Goal: Browse casually

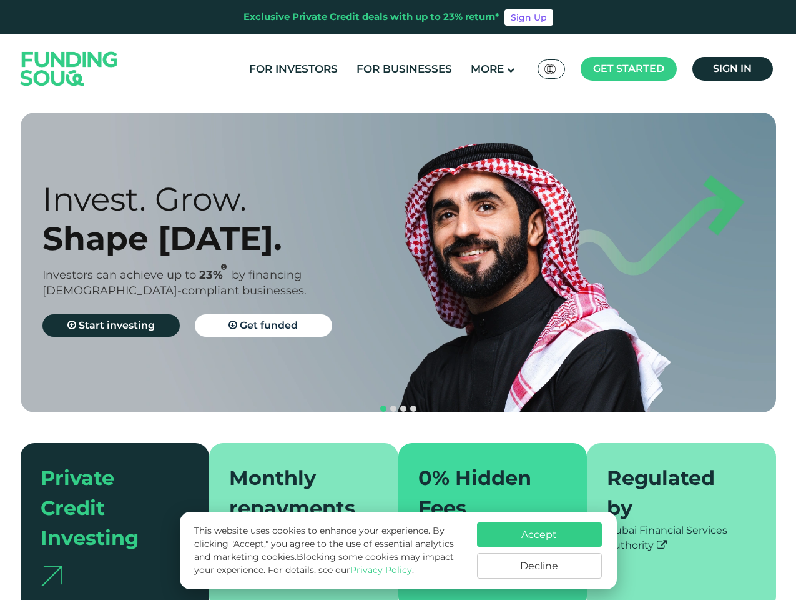
click at [628, 69] on span "Get started" at bounding box center [628, 68] width 71 height 12
click at [398, 262] on div "Invest. Grow. Shape [DATE]. Investors can achieve up to 23% by financing [DEMOG…" at bounding box center [231, 262] width 378 height 167
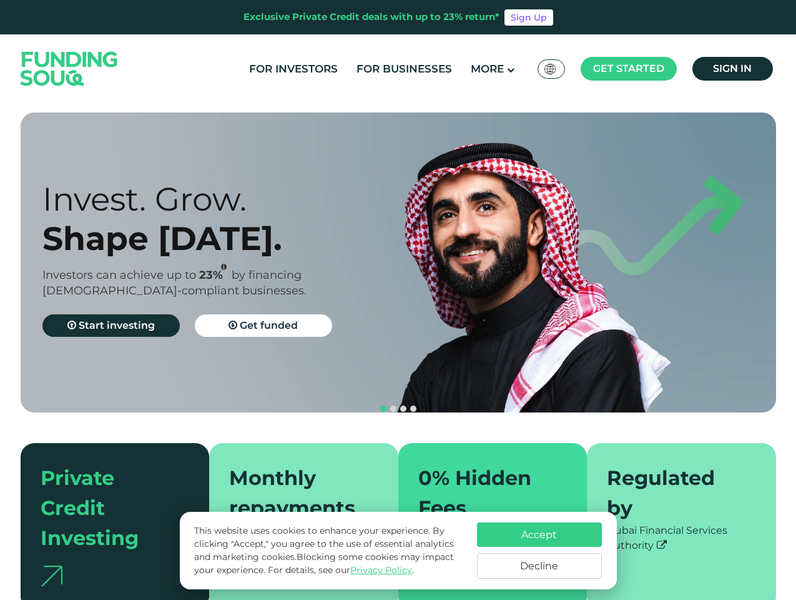
click at [0, 350] on section "Prosperity Meets Principle. Shariah Compliance [DEMOGRAPHIC_DATA] compliant inv…" at bounding box center [398, 360] width 796 height 497
click at [398, 403] on button "navigation" at bounding box center [403, 408] width 10 height 10
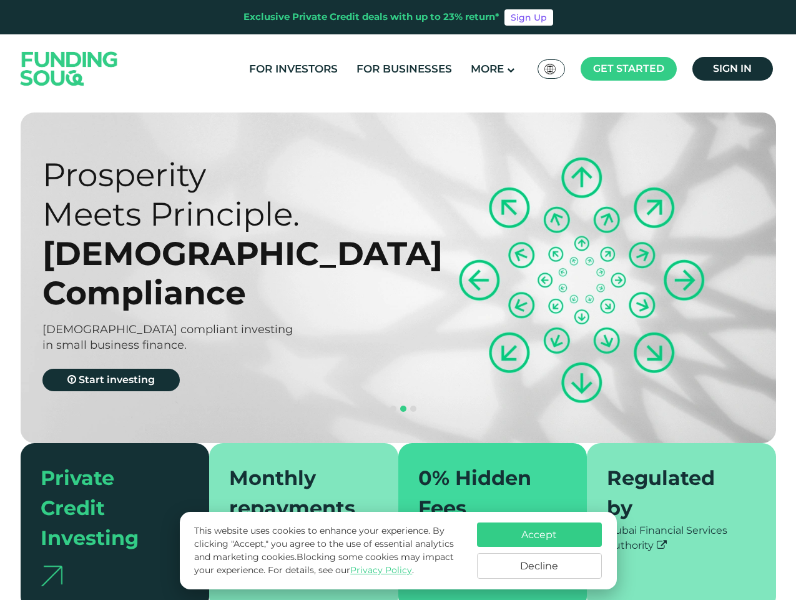
click at [383, 405] on span "navigation" at bounding box center [383, 408] width 6 height 6
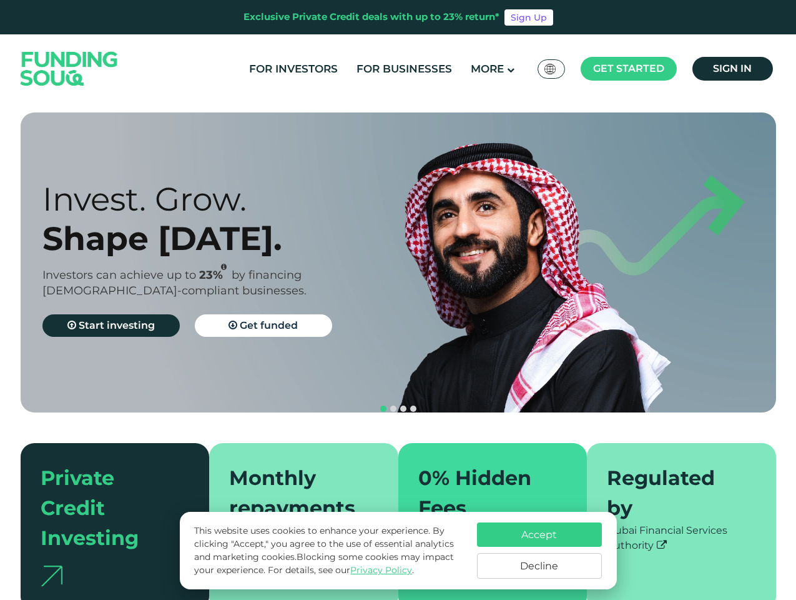
click at [393, 405] on span "navigation" at bounding box center [393, 408] width 6 height 6
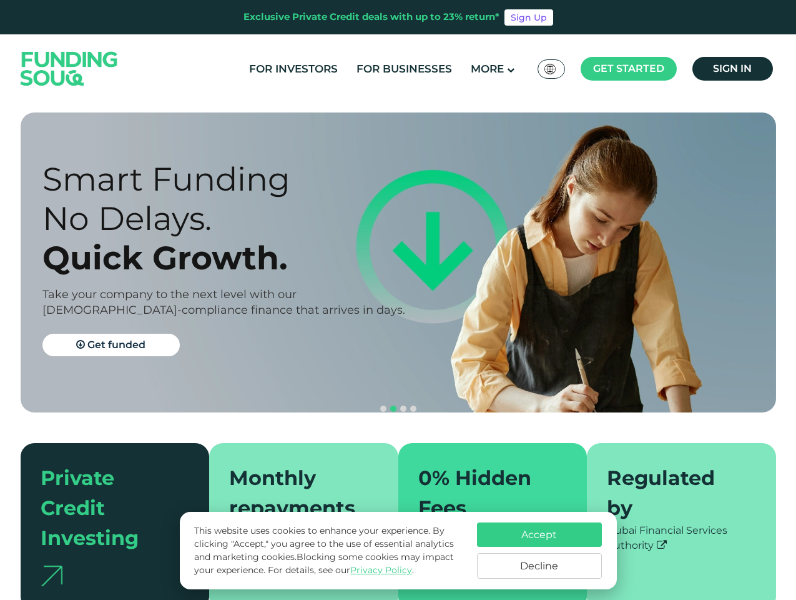
click at [403, 405] on span "navigation" at bounding box center [403, 408] width 6 height 6
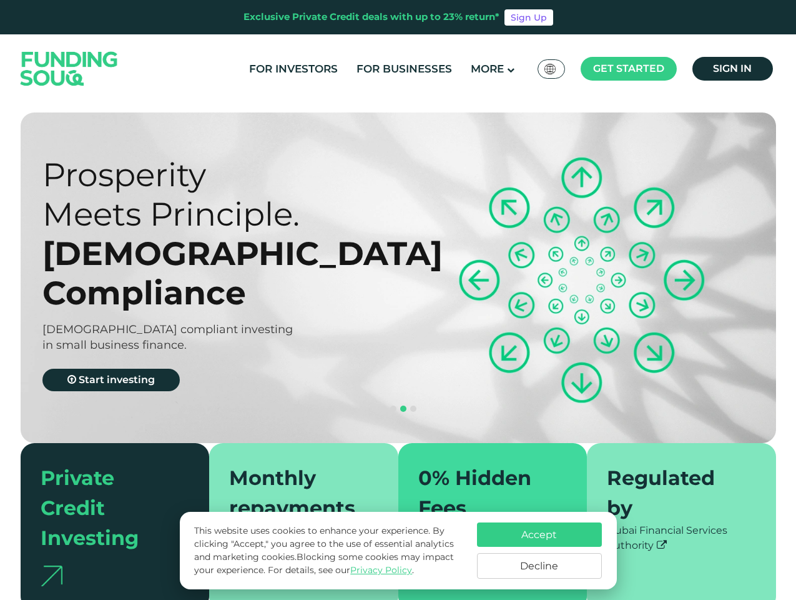
click at [413, 405] on span "navigation" at bounding box center [413, 408] width 6 height 6
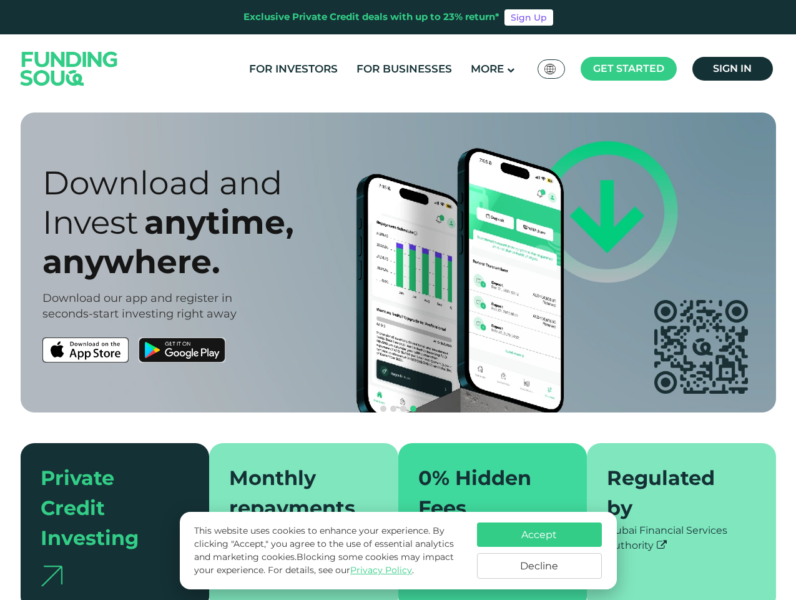
click at [540, 550] on div "Accept Decline" at bounding box center [539, 550] width 125 height 56
